Goal: Task Accomplishment & Management: Manage account settings

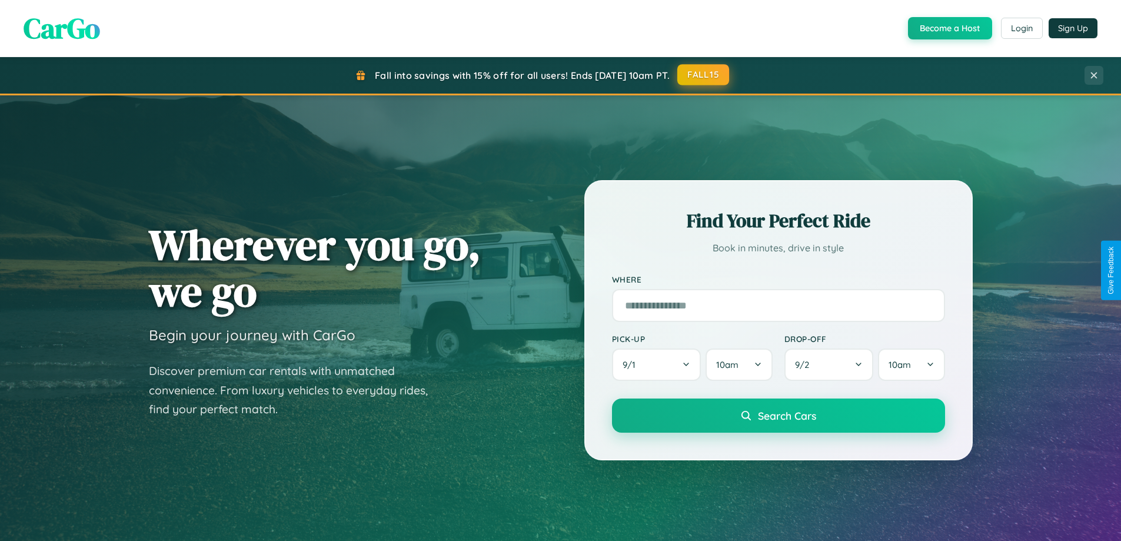
click at [704, 75] on button "FALL15" at bounding box center [703, 74] width 52 height 21
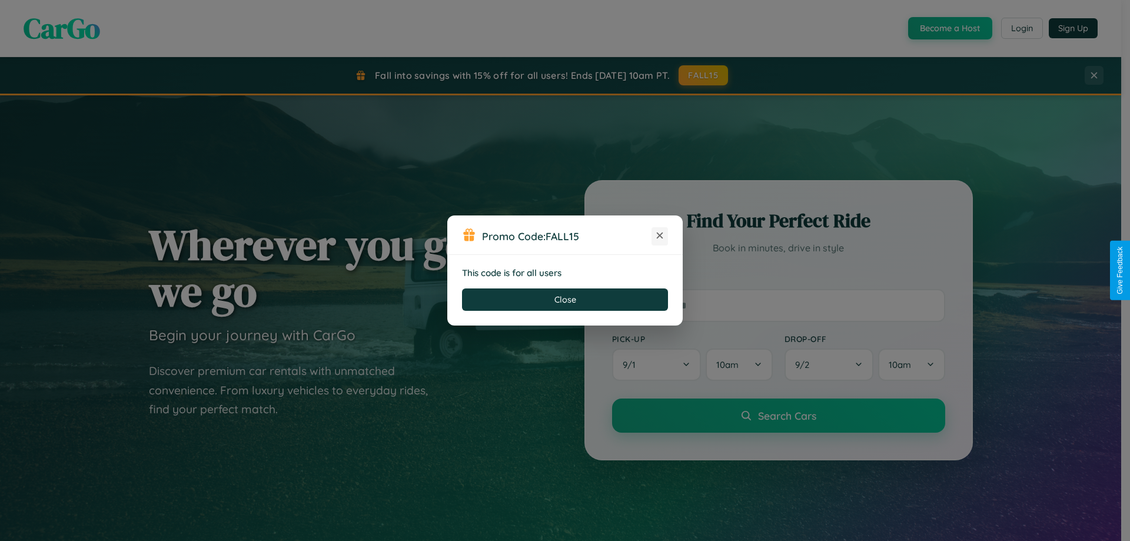
click at [660, 236] on icon at bounding box center [660, 236] width 12 height 12
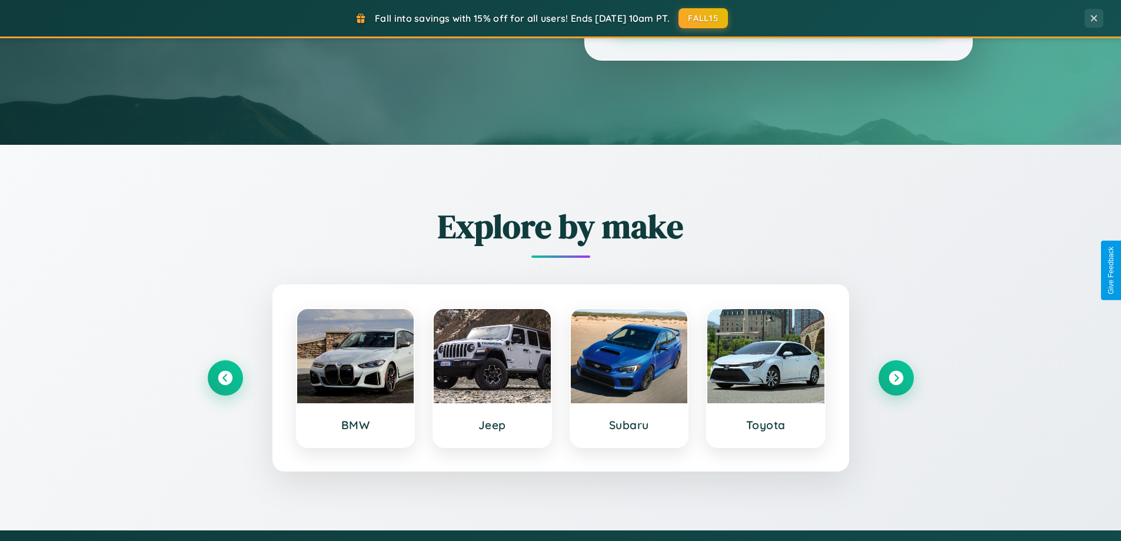
scroll to position [507, 0]
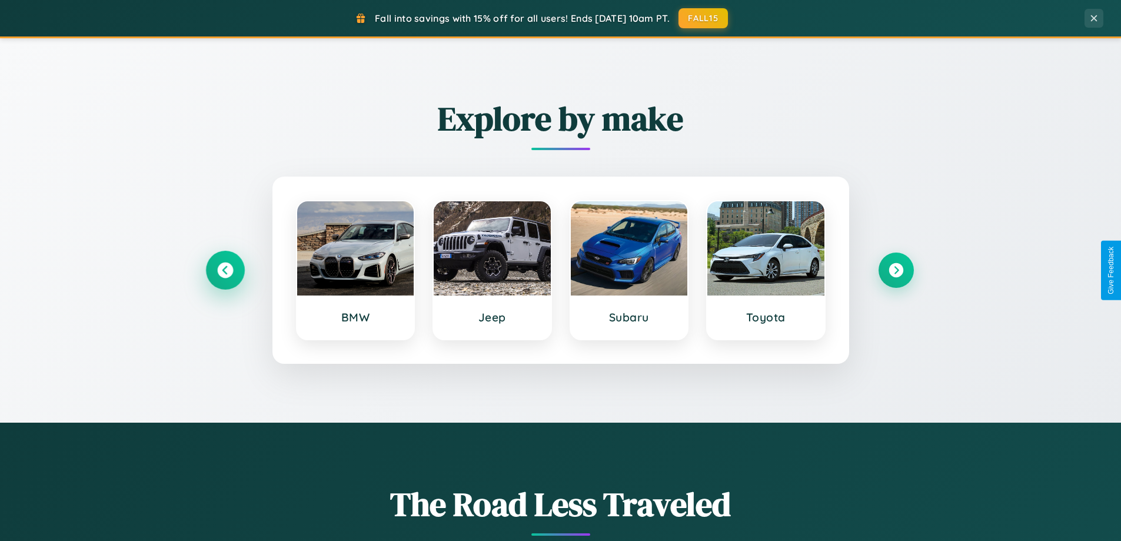
click at [225, 270] on icon at bounding box center [225, 270] width 16 height 16
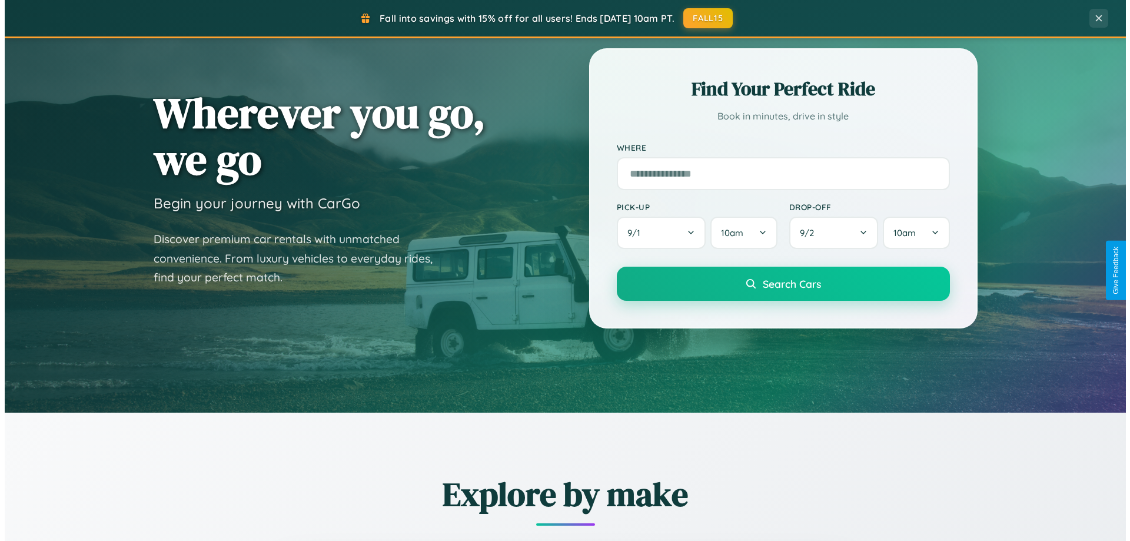
scroll to position [0, 0]
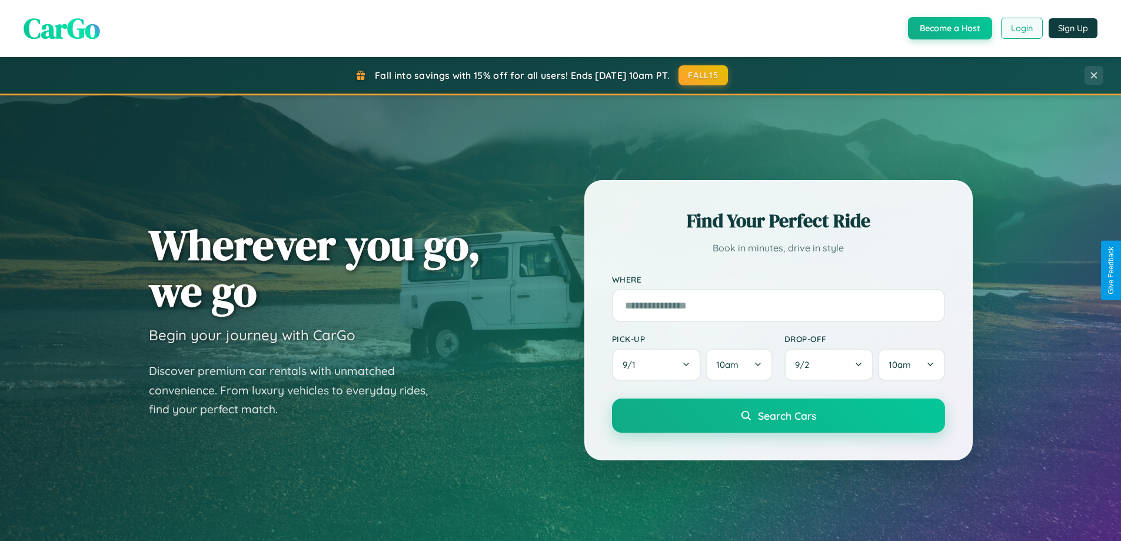
click at [1021, 28] on button "Login" at bounding box center [1022, 28] width 42 height 21
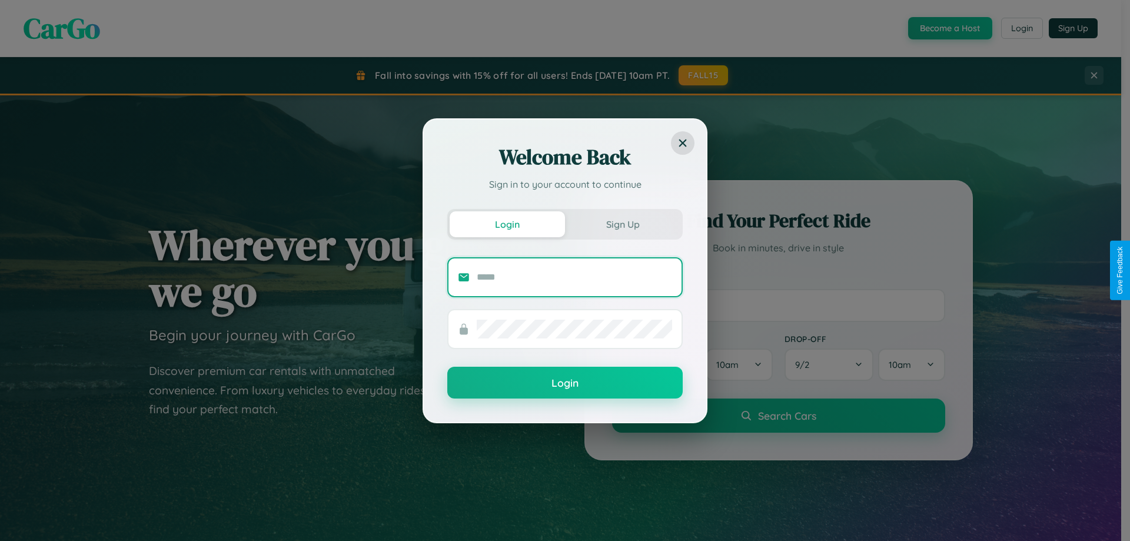
click at [574, 277] on input "text" at bounding box center [574, 277] width 195 height 19
type input "**********"
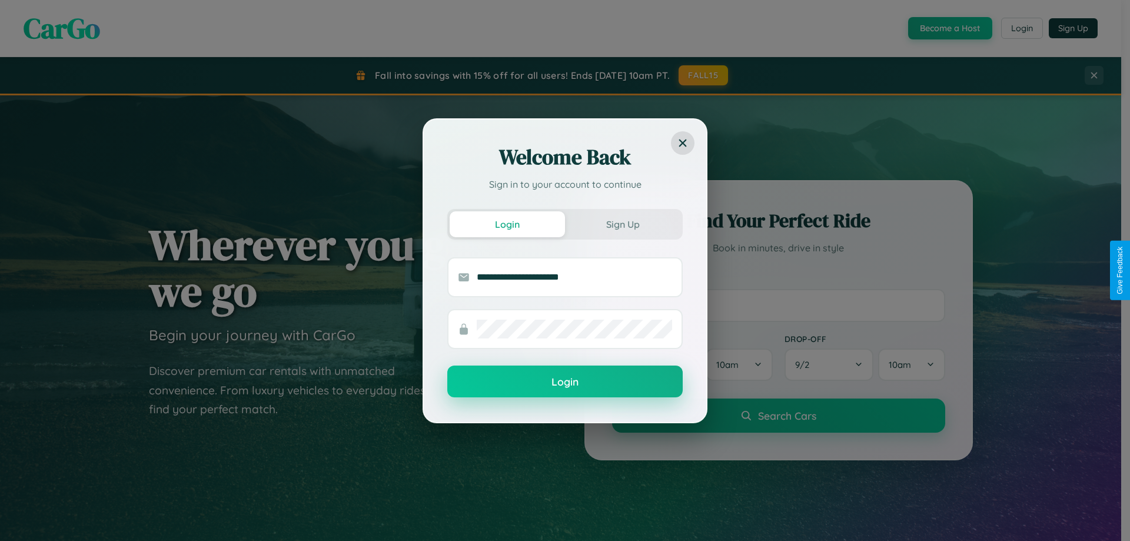
click at [565, 382] on button "Login" at bounding box center [564, 381] width 235 height 32
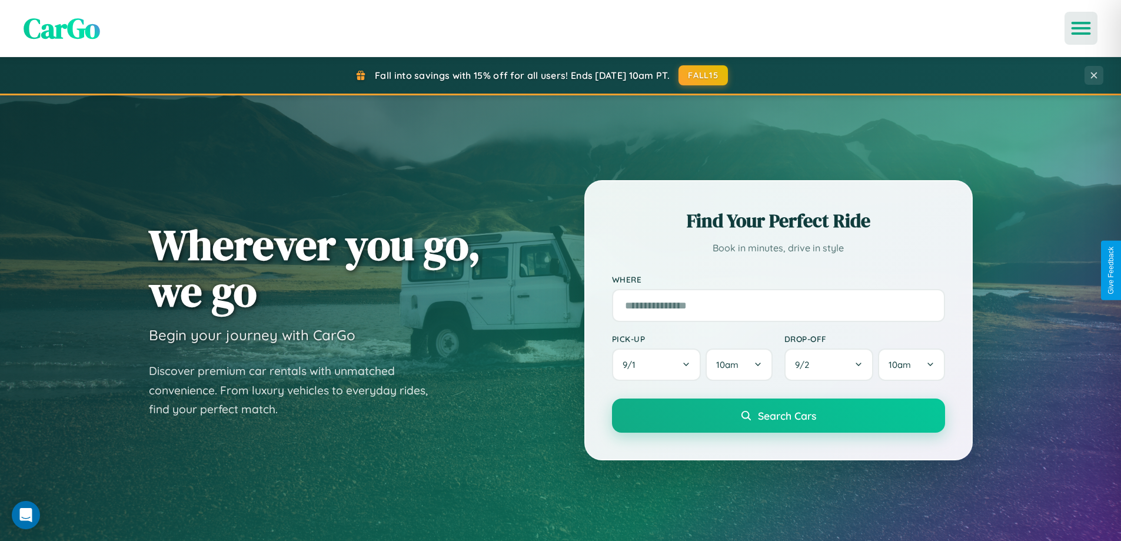
click at [1081, 28] on icon "Open menu" at bounding box center [1081, 28] width 17 height 11
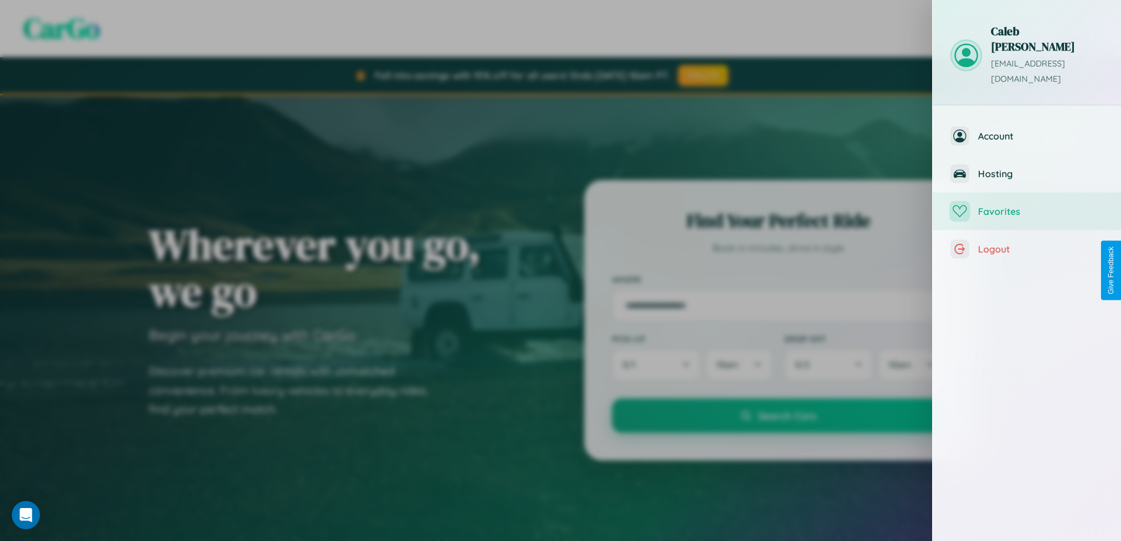
click at [1027, 205] on span "Favorites" at bounding box center [1040, 211] width 125 height 12
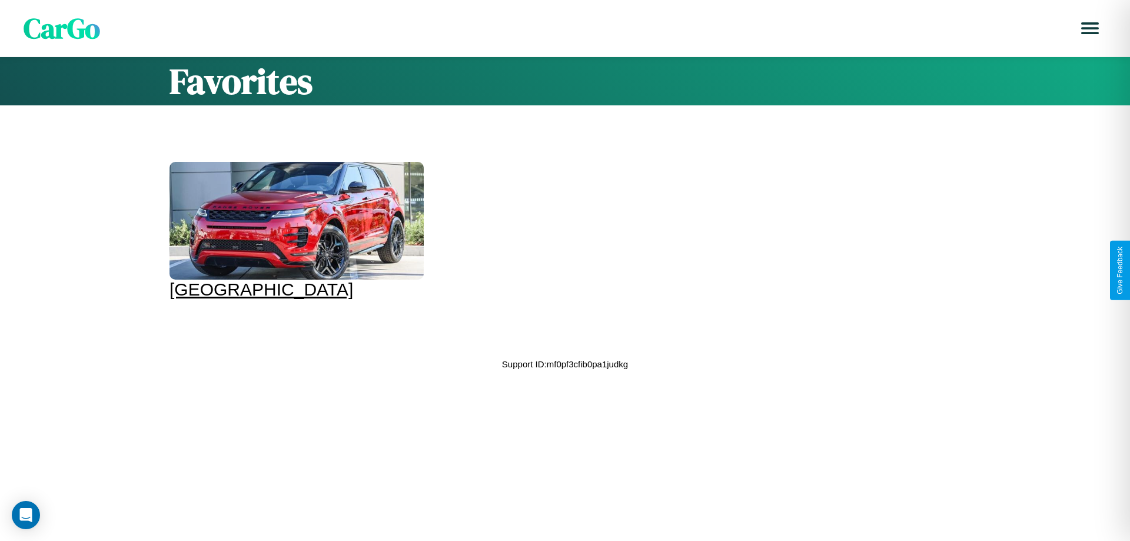
click at [295, 231] on div at bounding box center [296, 221] width 254 height 118
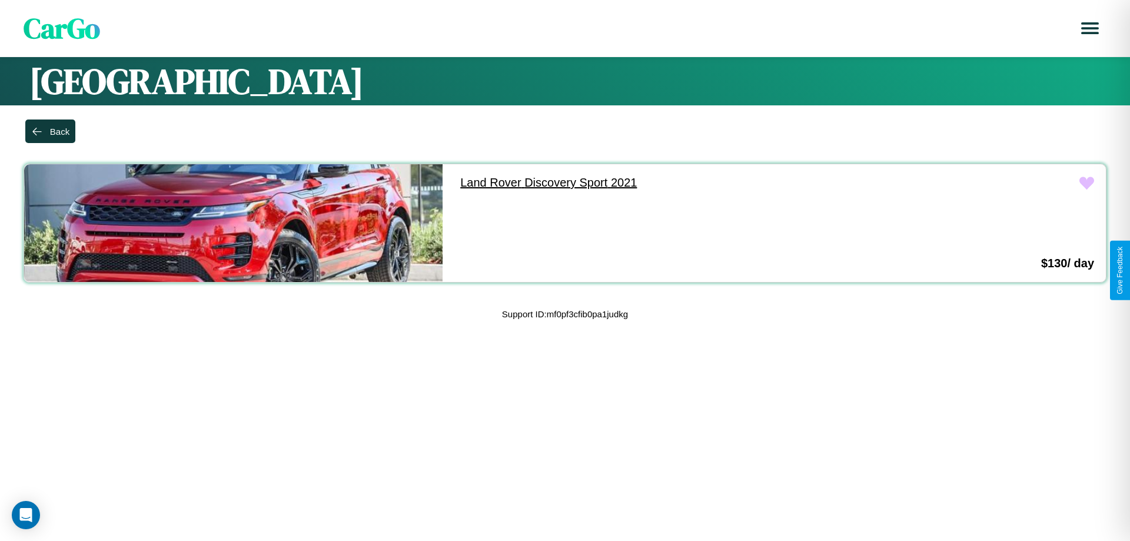
click at [652, 182] on link "Land Rover Discovery Sport 2021" at bounding box center [657, 182] width 418 height 37
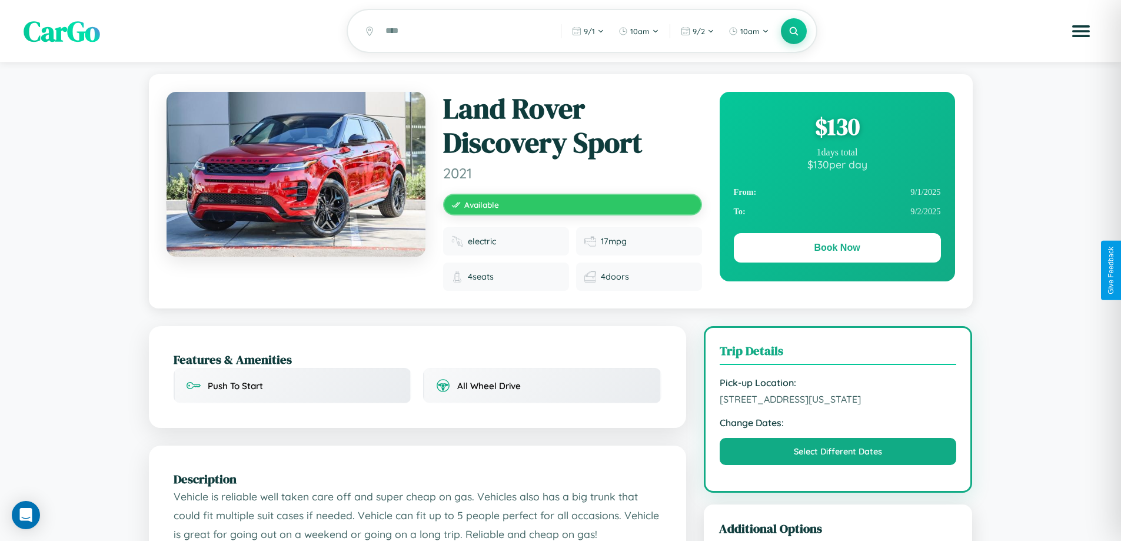
scroll to position [408, 0]
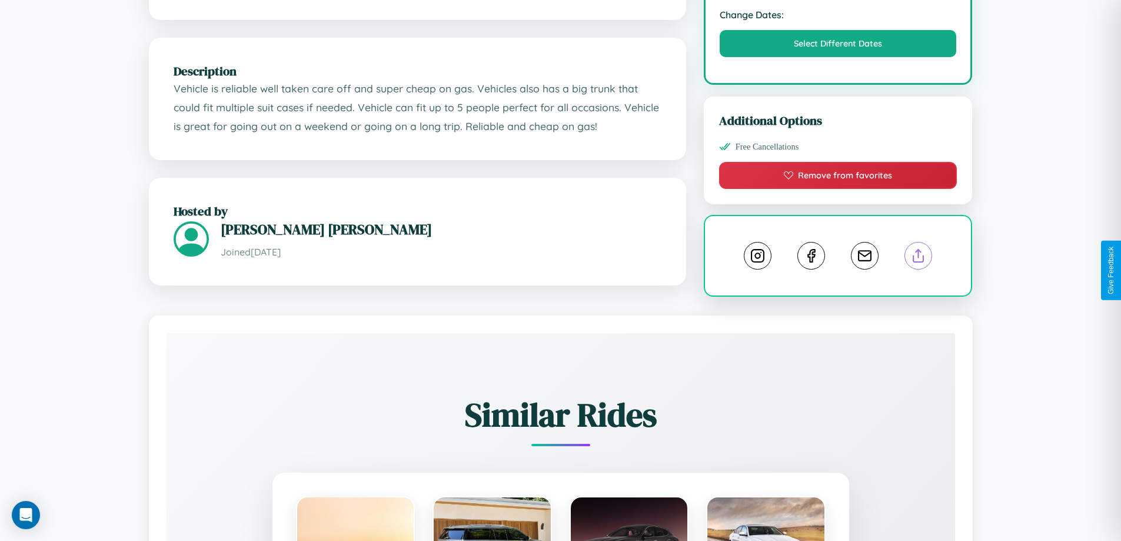
click at [919, 258] on line at bounding box center [919, 254] width 0 height 8
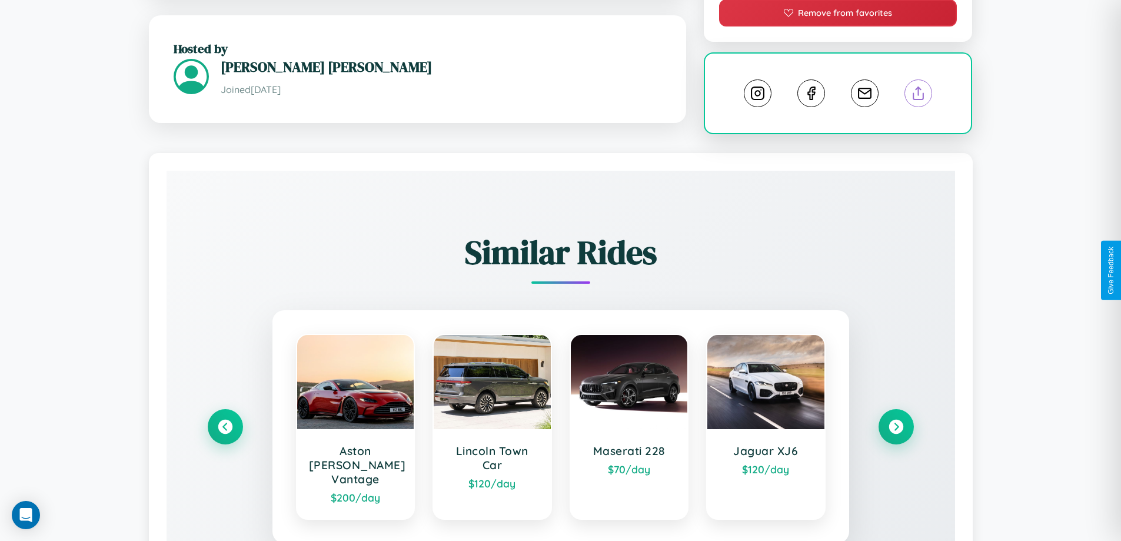
scroll to position [676, 0]
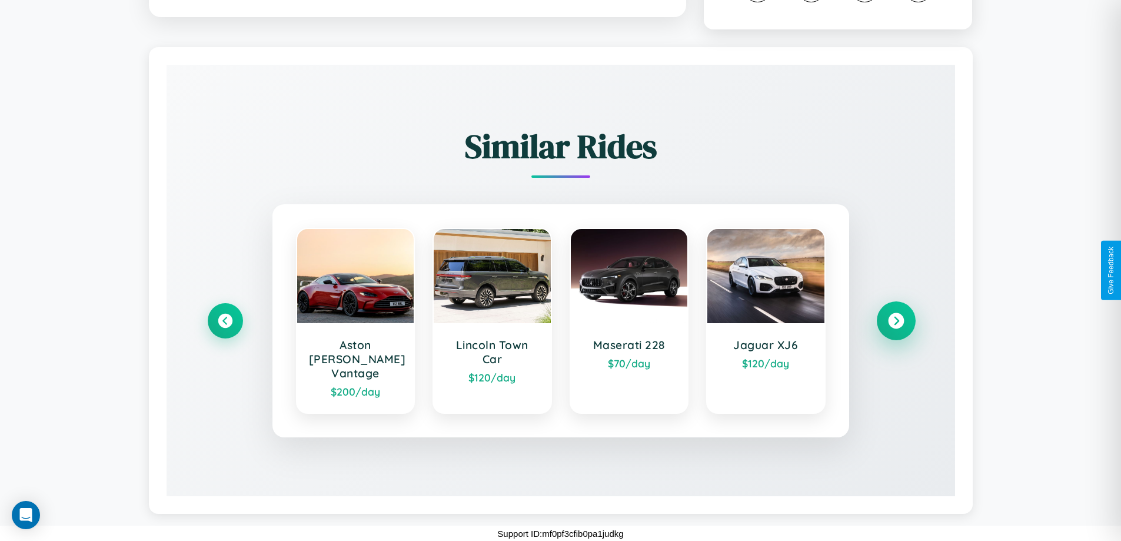
click at [896, 327] on icon at bounding box center [896, 321] width 16 height 16
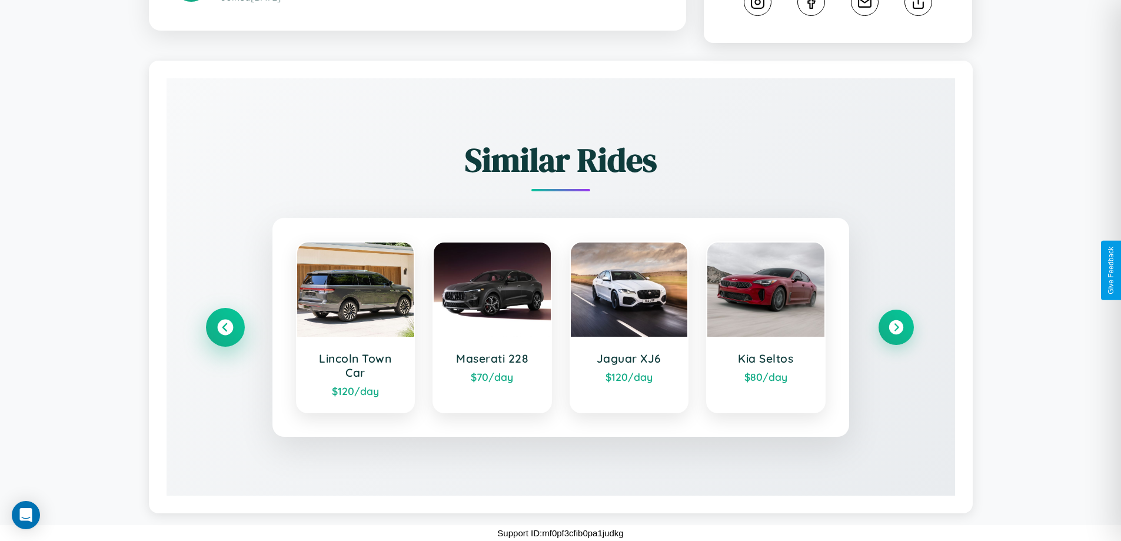
click at [225, 327] on icon at bounding box center [225, 328] width 16 height 16
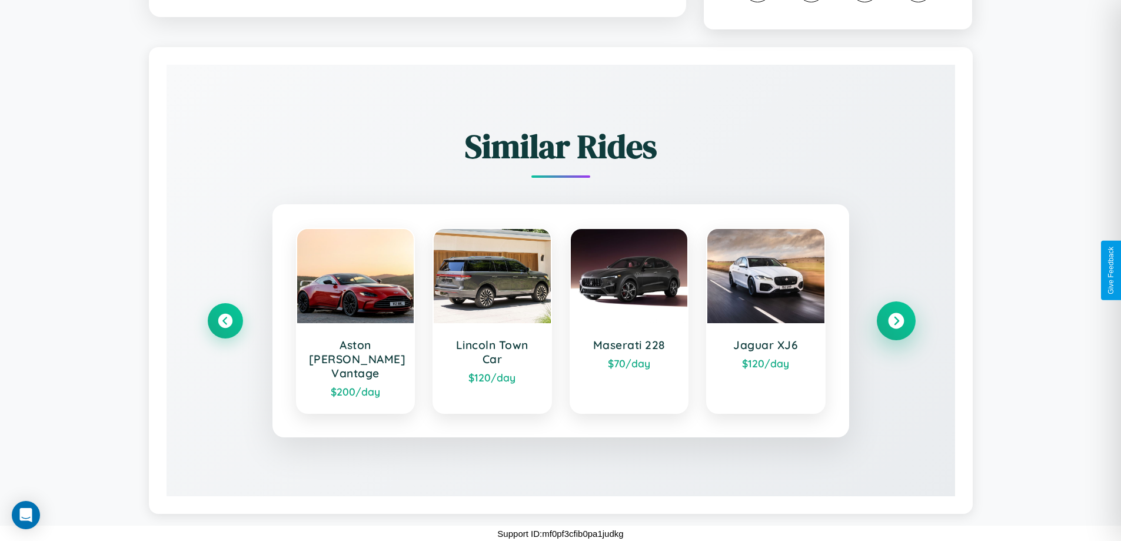
click at [896, 327] on icon at bounding box center [896, 321] width 16 height 16
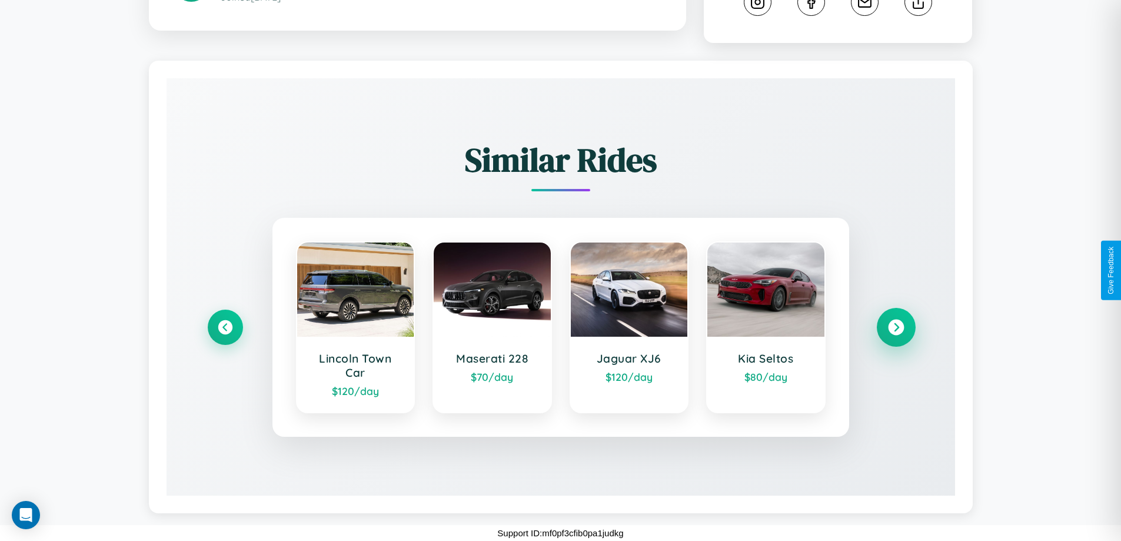
click at [896, 327] on icon at bounding box center [896, 328] width 16 height 16
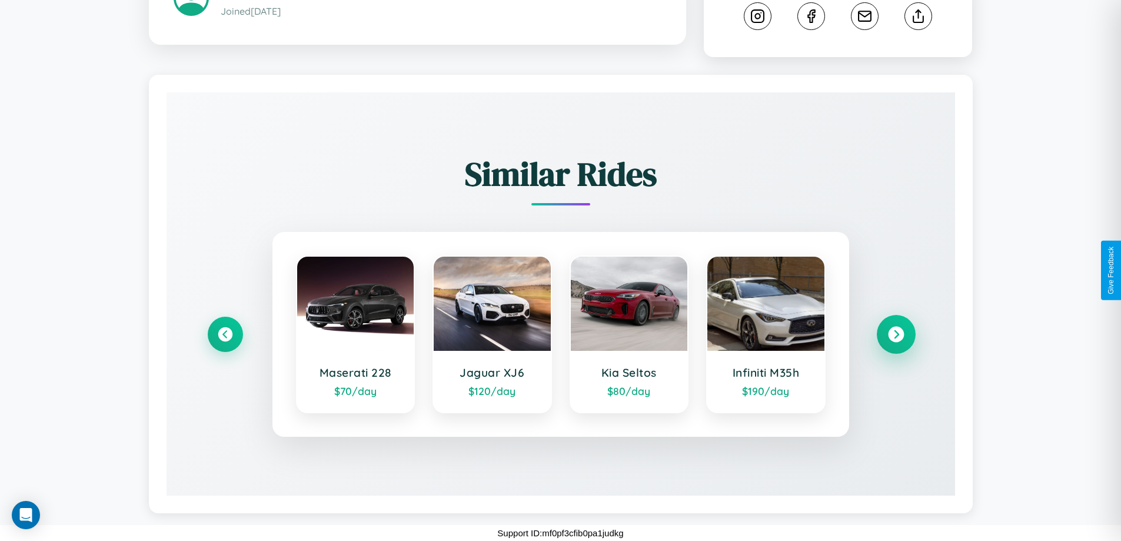
click at [896, 334] on icon at bounding box center [896, 335] width 16 height 16
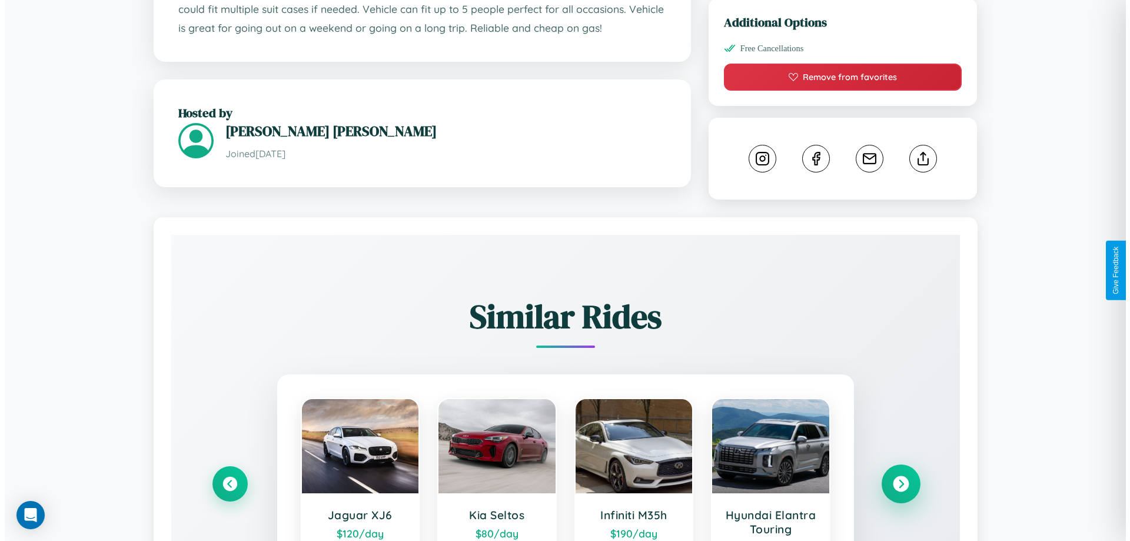
scroll to position [327, 0]
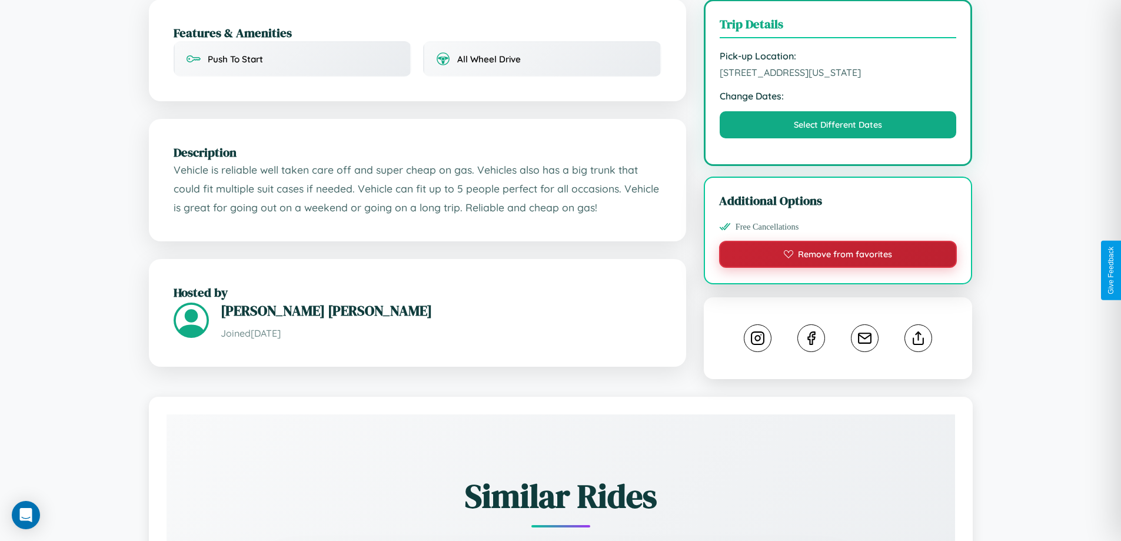
click at [838, 268] on button "Remove from favorites" at bounding box center [838, 254] width 238 height 27
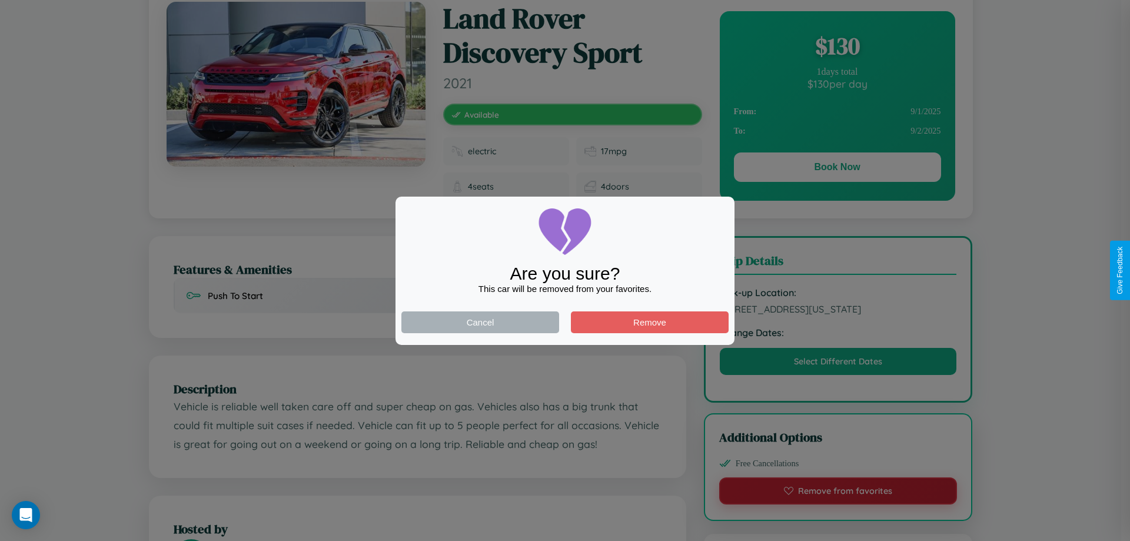
scroll to position [0, 0]
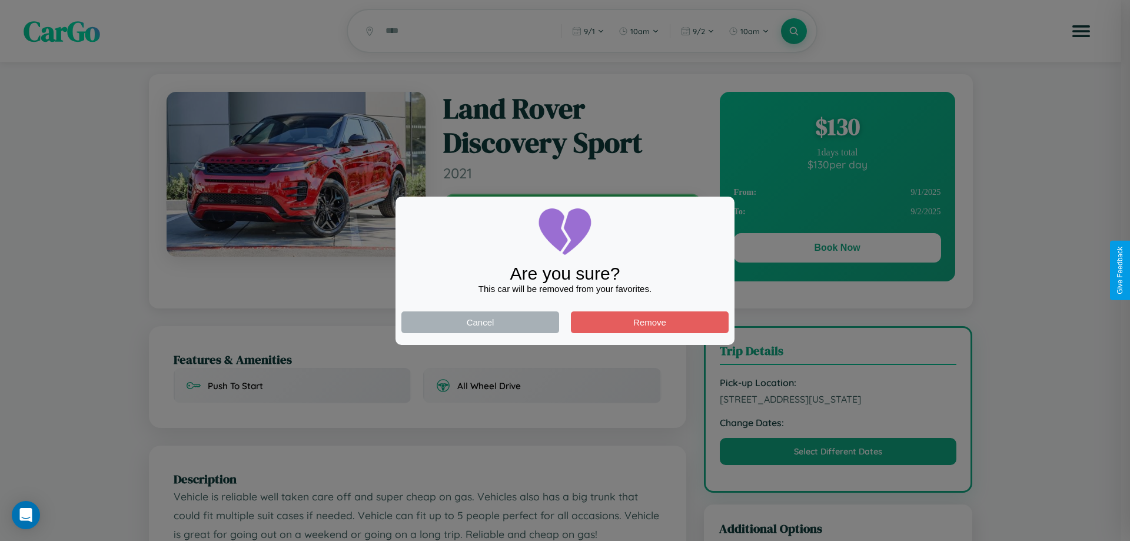
click at [837, 250] on div at bounding box center [565, 270] width 1130 height 541
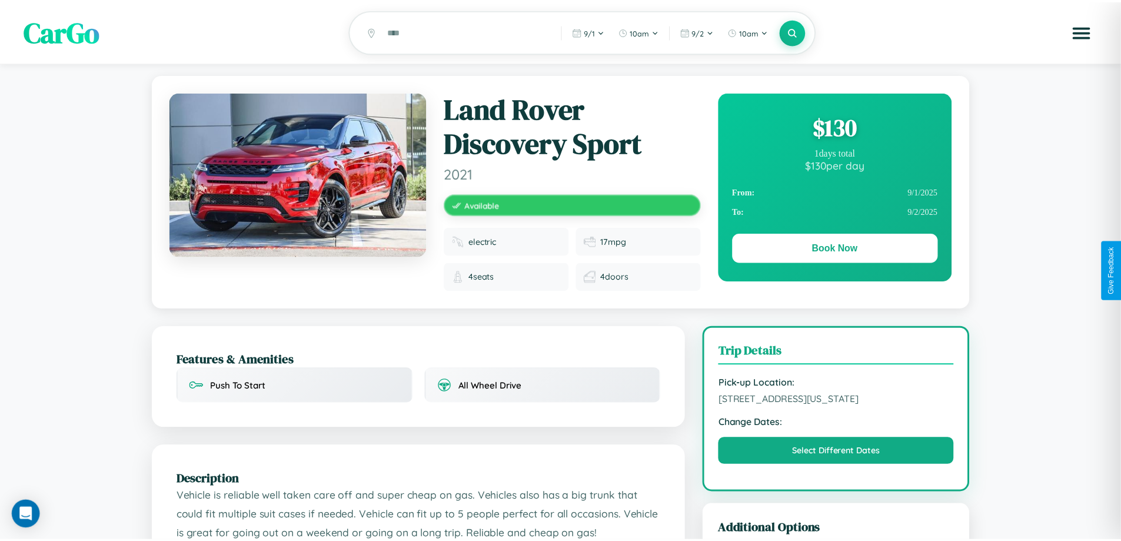
scroll to position [327, 0]
